Goal: Information Seeking & Learning: Learn about a topic

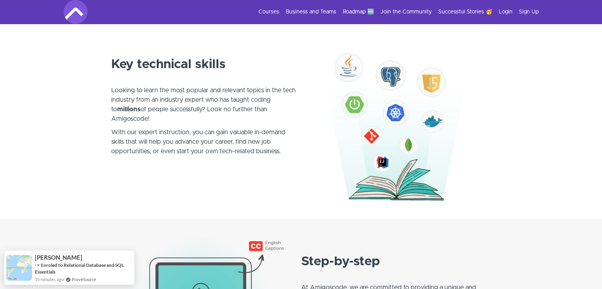
scroll to position [435, 0]
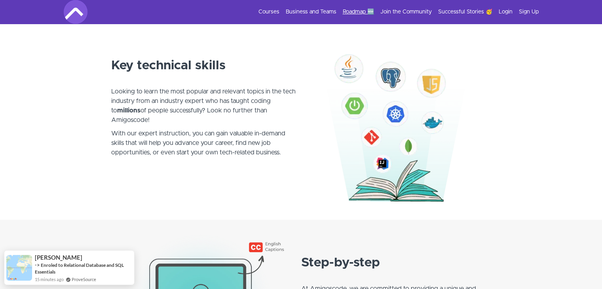
click at [351, 12] on link "Roadmap 🆕" at bounding box center [358, 12] width 31 height 8
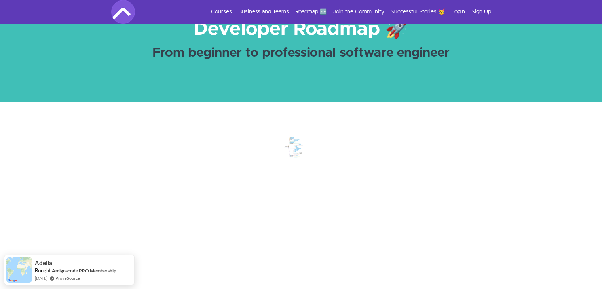
scroll to position [119, 0]
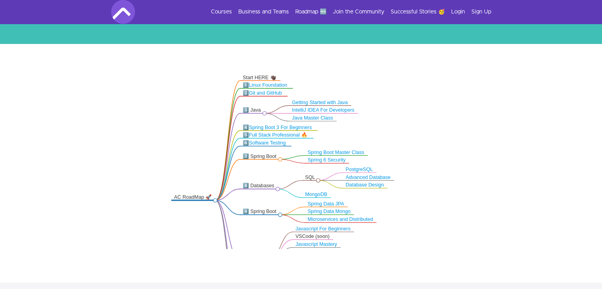
click at [304, 117] on link "Java Master Class" at bounding box center [312, 117] width 41 height 5
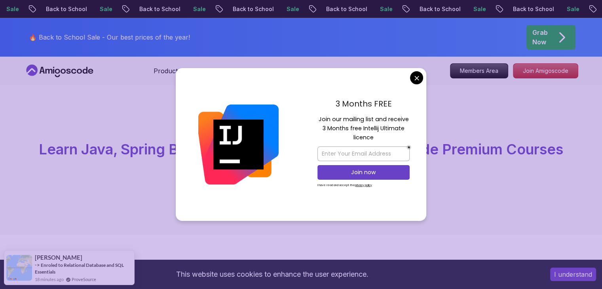
click at [481, 107] on div "All Courses Learn Java, Spring Boot, DevOps & More with Amigoscode Premium Cour…" at bounding box center [301, 159] width 602 height 149
